Goal: Information Seeking & Learning: Learn about a topic

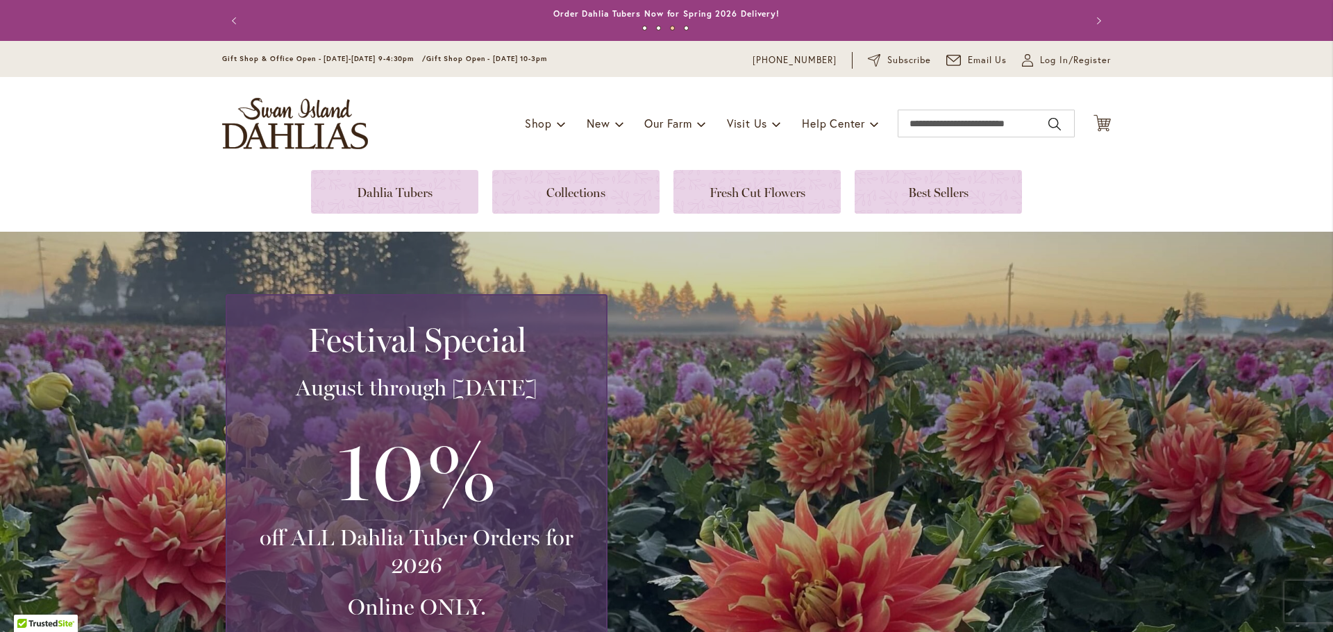
click at [265, 132] on img "store logo" at bounding box center [295, 123] width 146 height 51
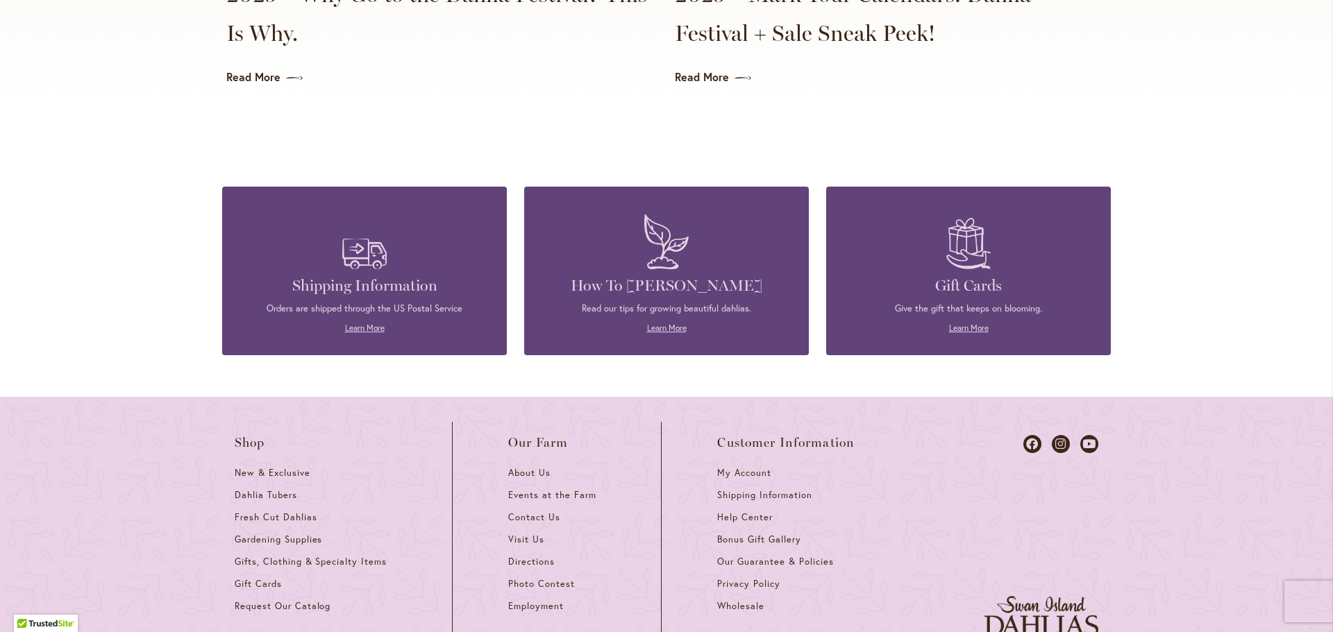
scroll to position [3725, 0]
